Goal: Task Accomplishment & Management: Use online tool/utility

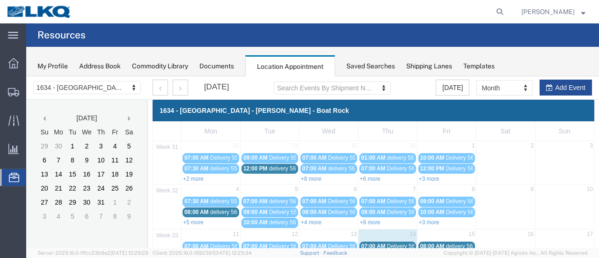
scroll to position [94, 0]
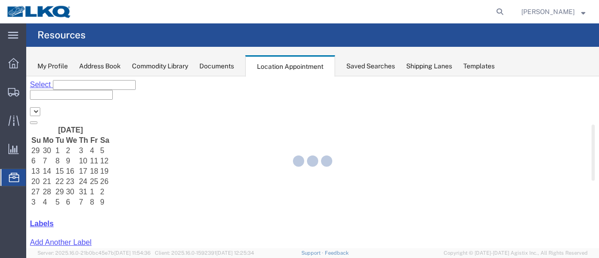
select select "28712"
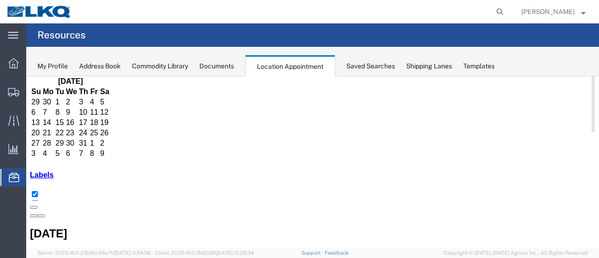
scroll to position [140, 0]
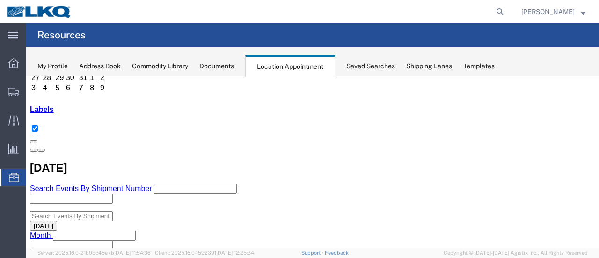
scroll to position [94, 0]
